Goal: Find specific page/section: Find specific page/section

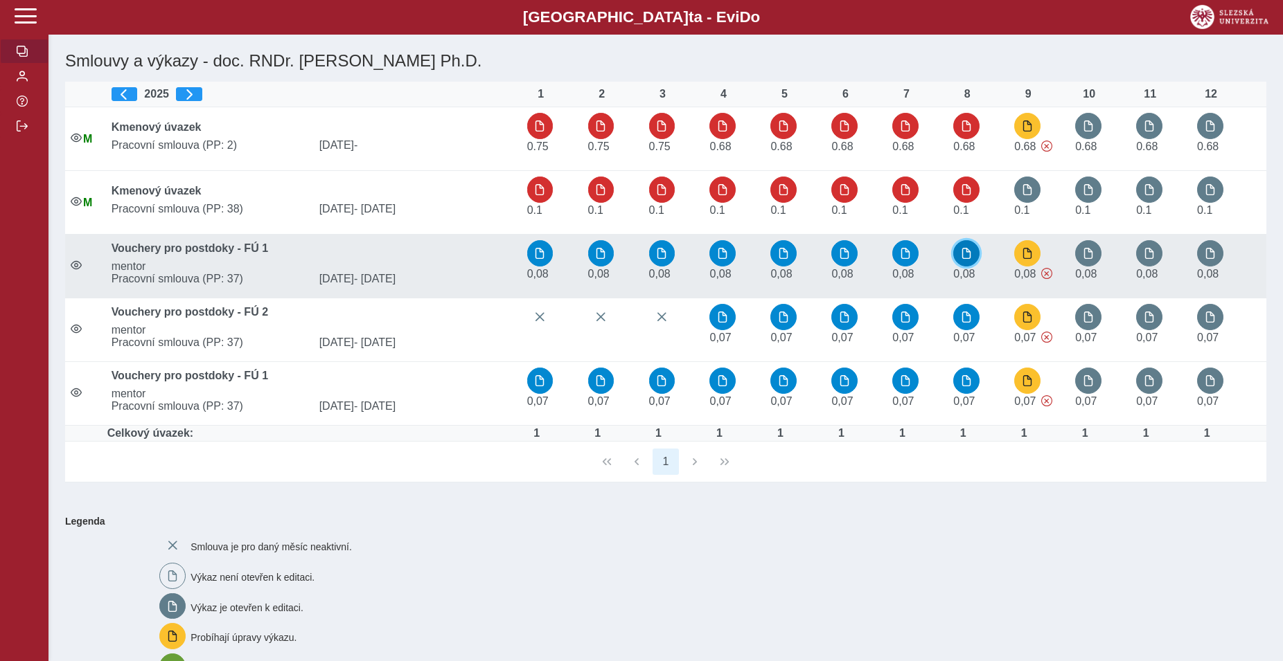
click at [967, 249] on span "button" at bounding box center [966, 253] width 11 height 11
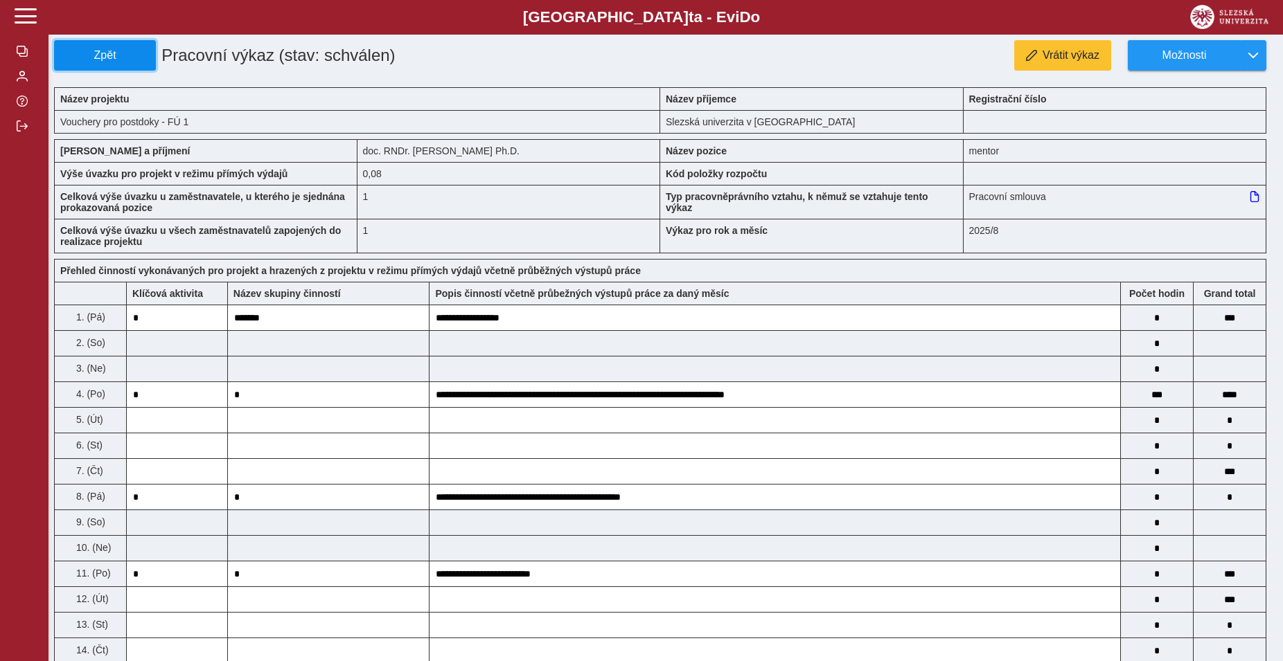
click at [112, 59] on span "Zpět" at bounding box center [104, 55] width 89 height 12
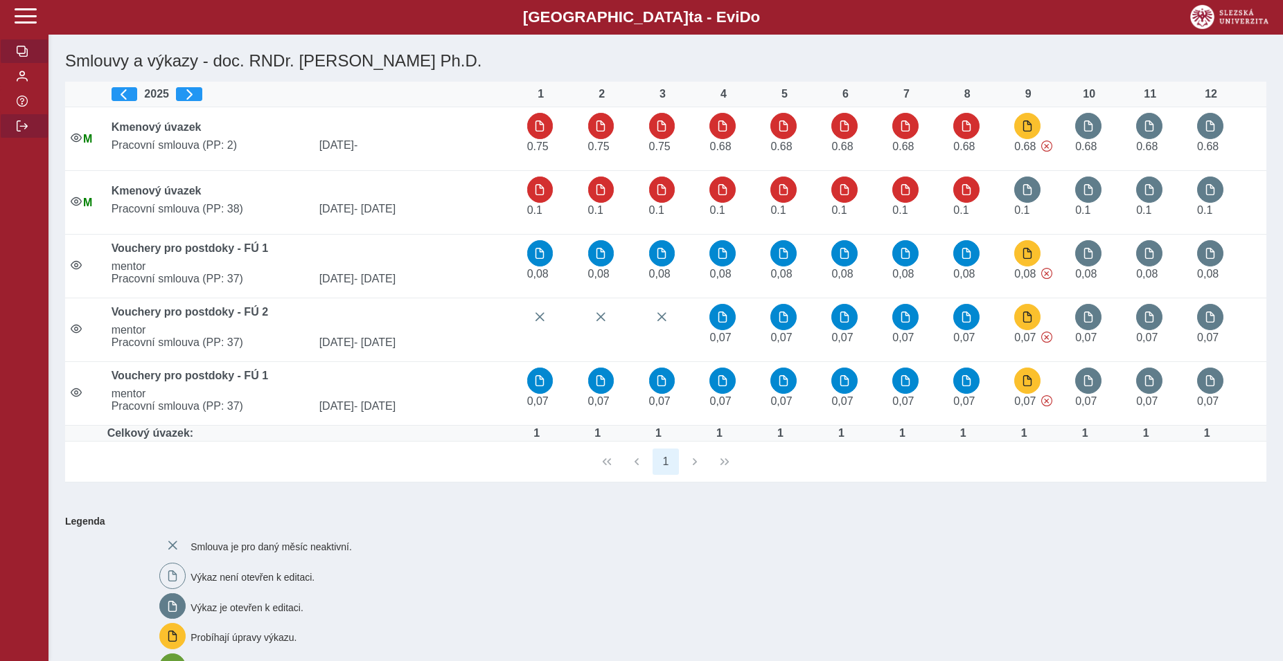
click at [19, 132] on span "button" at bounding box center [22, 126] width 11 height 11
